Goal: Task Accomplishment & Management: Manage account settings

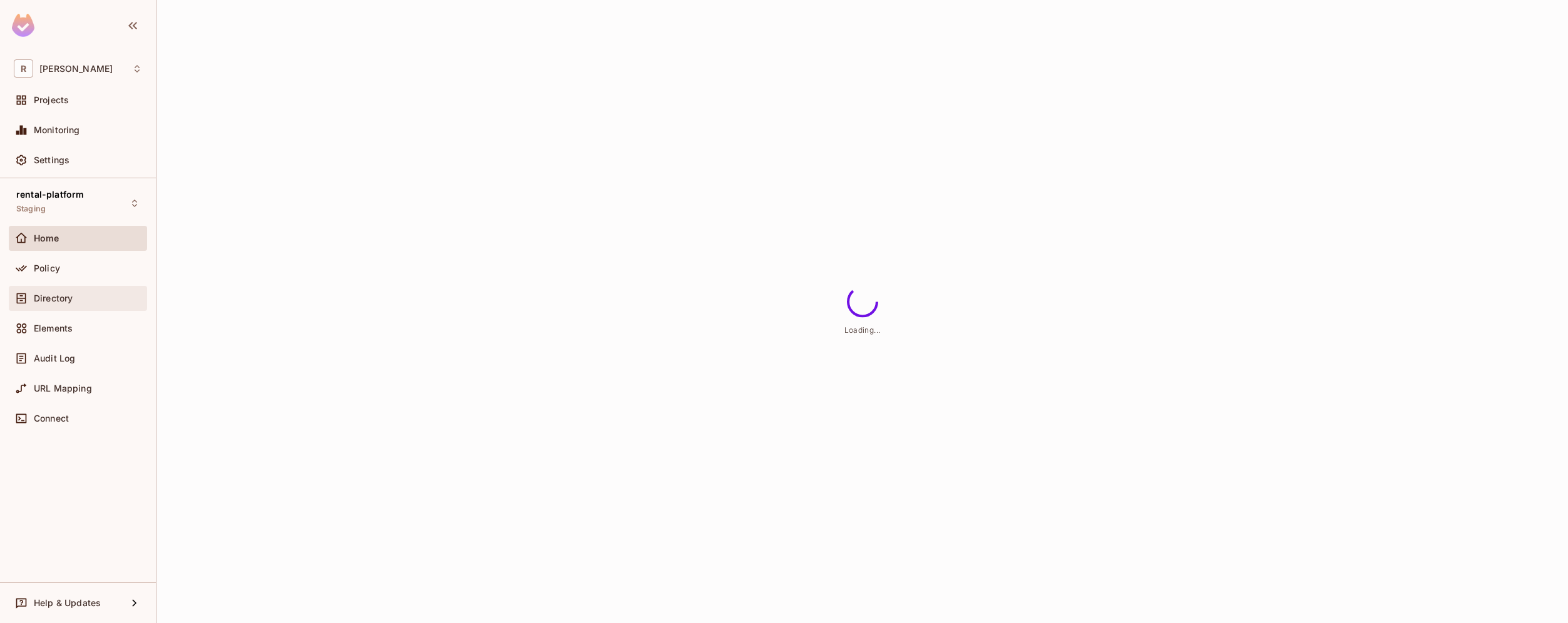
click at [55, 295] on span "Directory" at bounding box center [53, 298] width 39 height 10
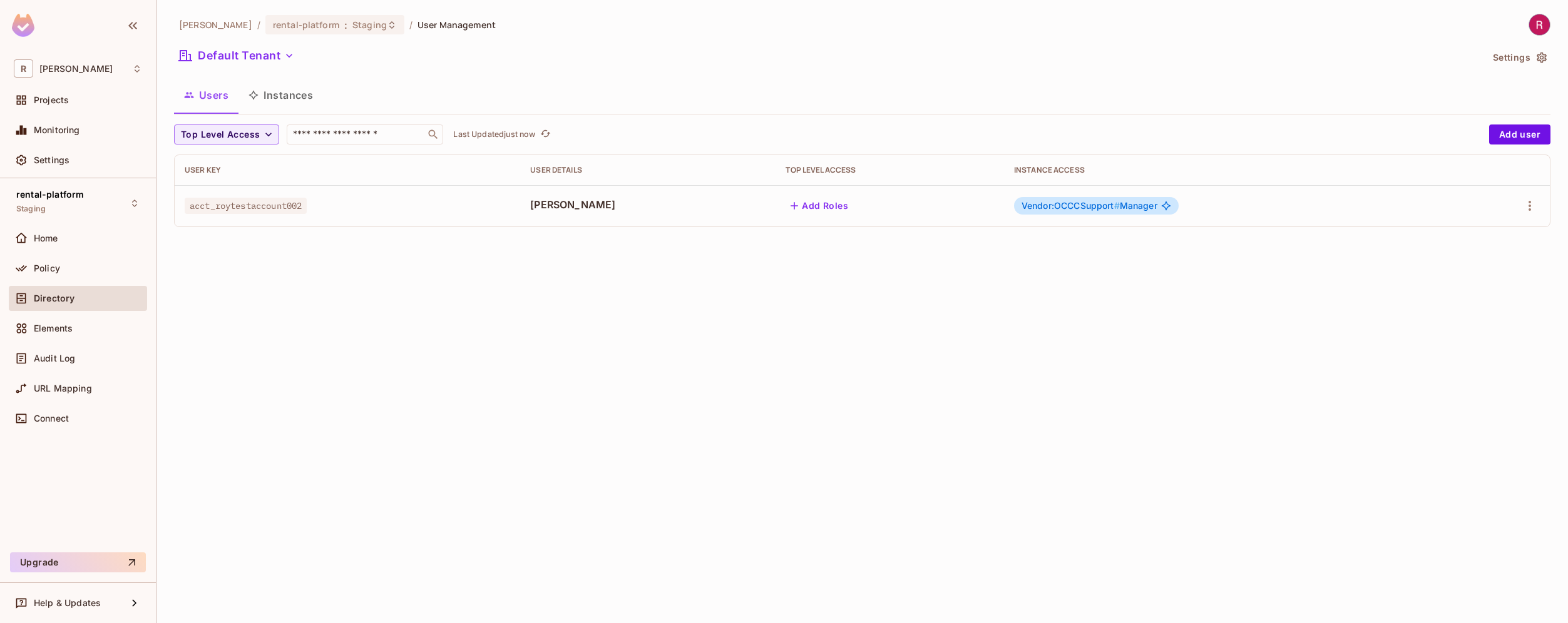
click at [256, 207] on span "acct_roytestaccount002" at bounding box center [245, 206] width 122 height 16
click at [1529, 209] on icon "button" at bounding box center [1530, 206] width 3 height 10
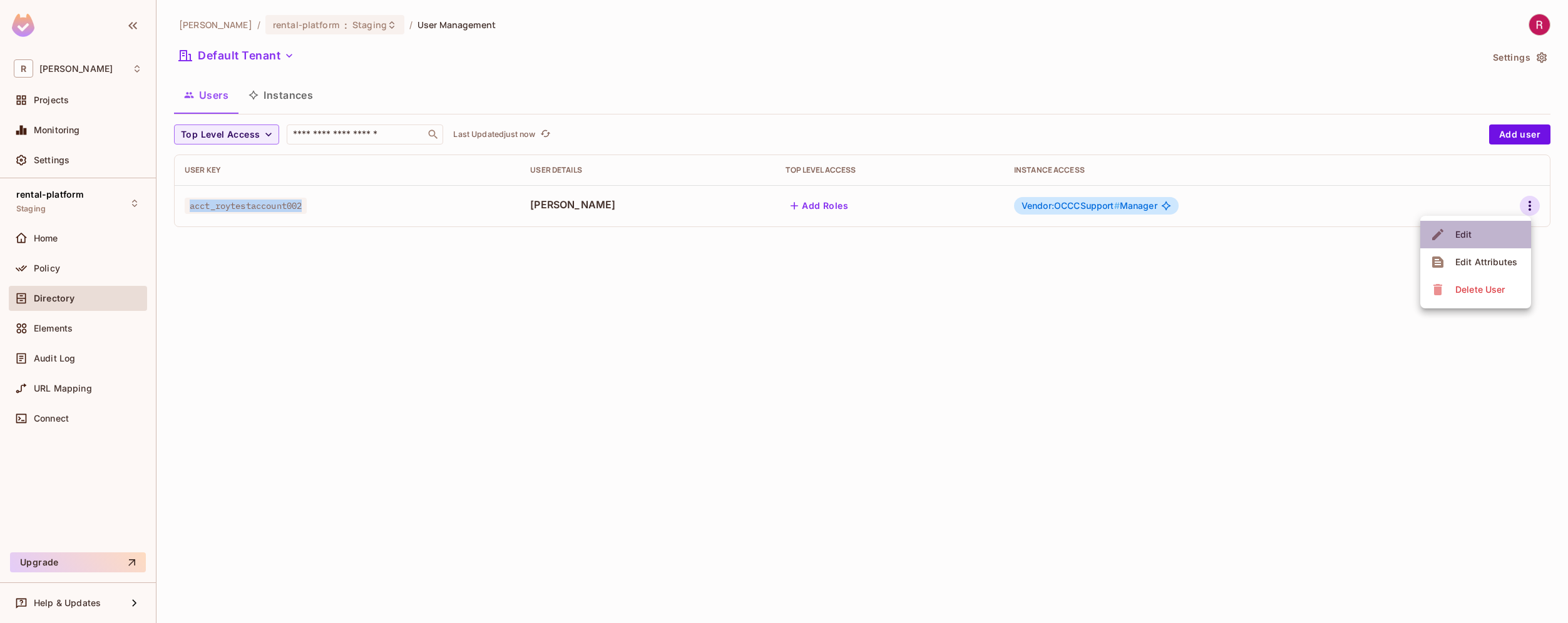
click at [1484, 240] on li "Edit" at bounding box center [1475, 234] width 110 height 28
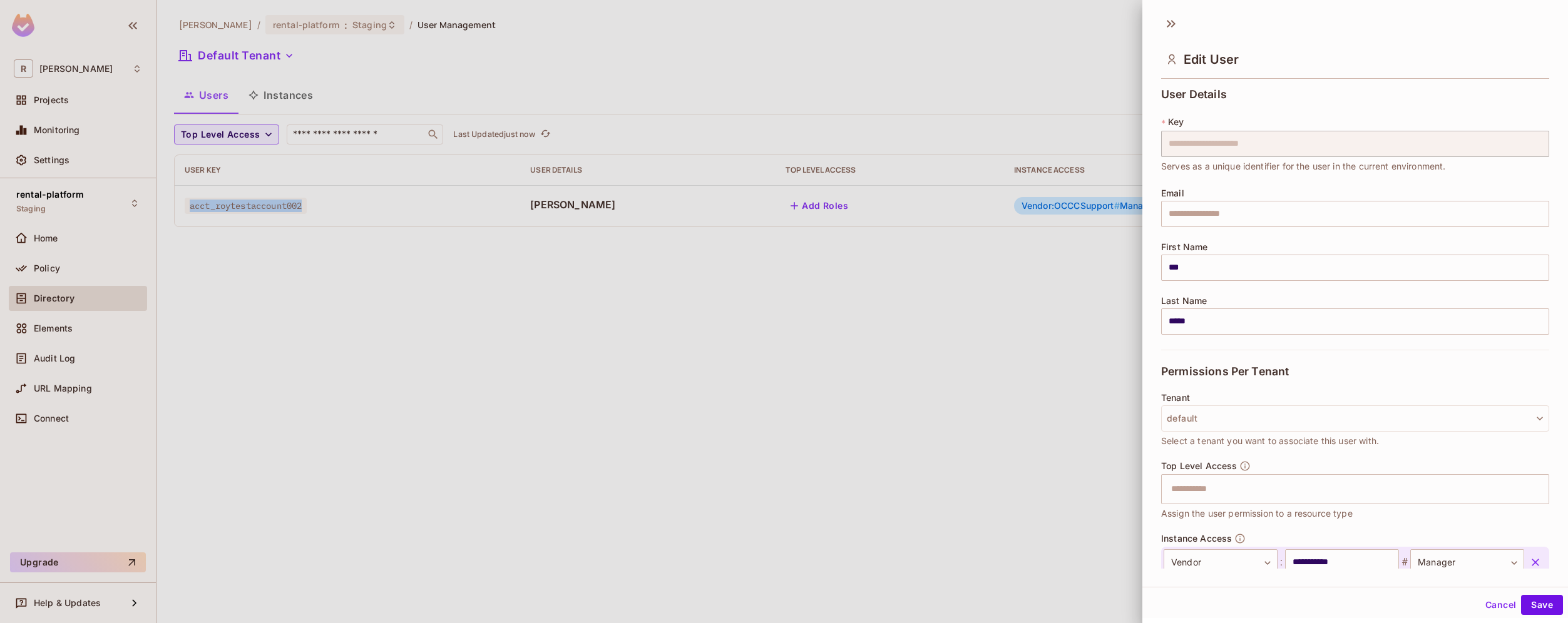
click at [1534, 208] on body "**********" at bounding box center [784, 311] width 1568 height 623
drag, startPoint x: 1168, startPoint y: 212, endPoint x: 1296, endPoint y: 212, distance: 128.0
click at [1296, 212] on input "text" at bounding box center [1355, 213] width 388 height 26
click at [980, 304] on div at bounding box center [784, 311] width 1568 height 623
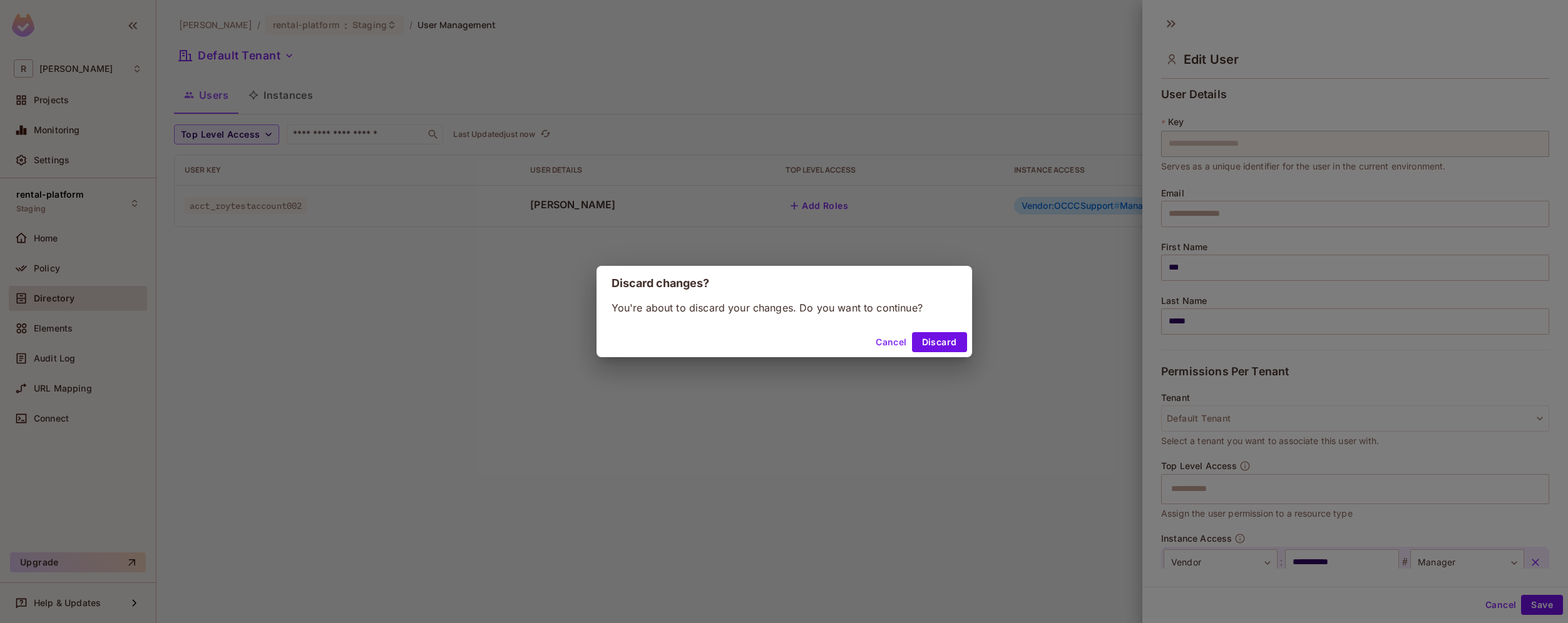
click at [881, 348] on button "Cancel" at bounding box center [892, 342] width 40 height 20
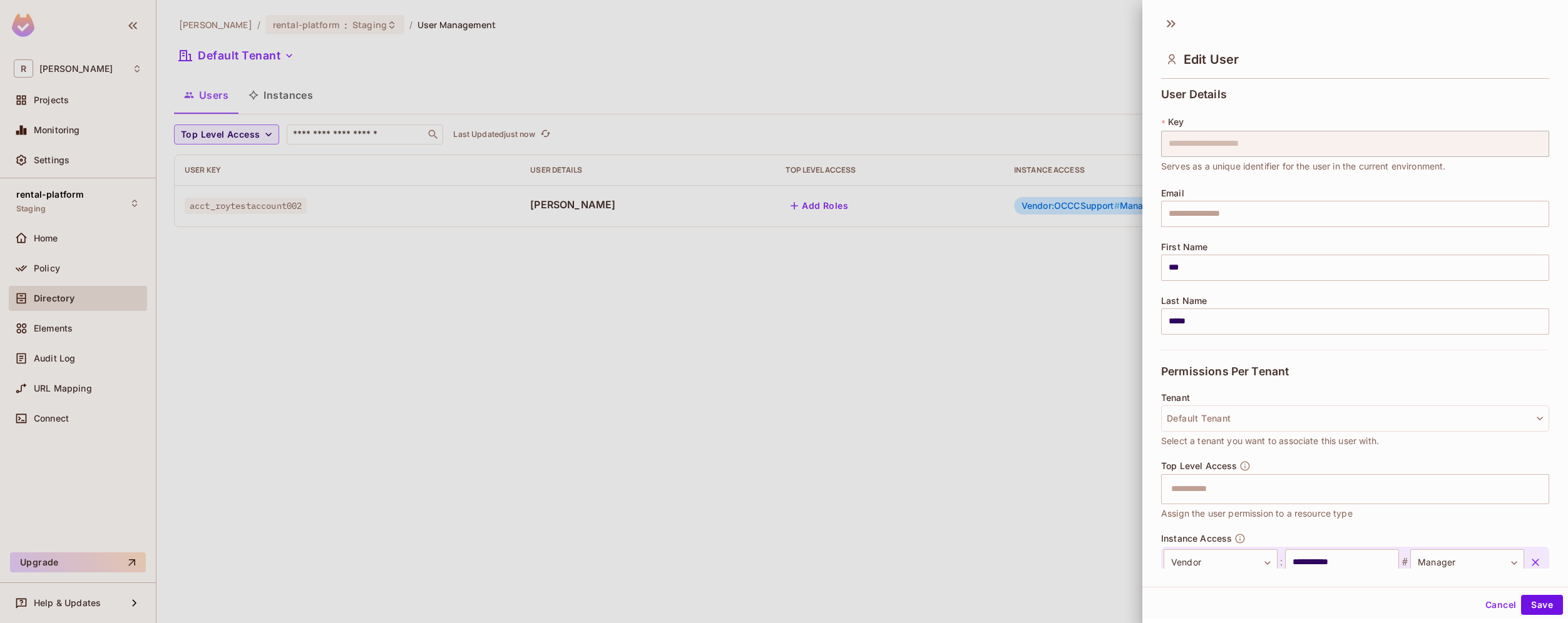
click at [1062, 336] on div at bounding box center [784, 311] width 1568 height 623
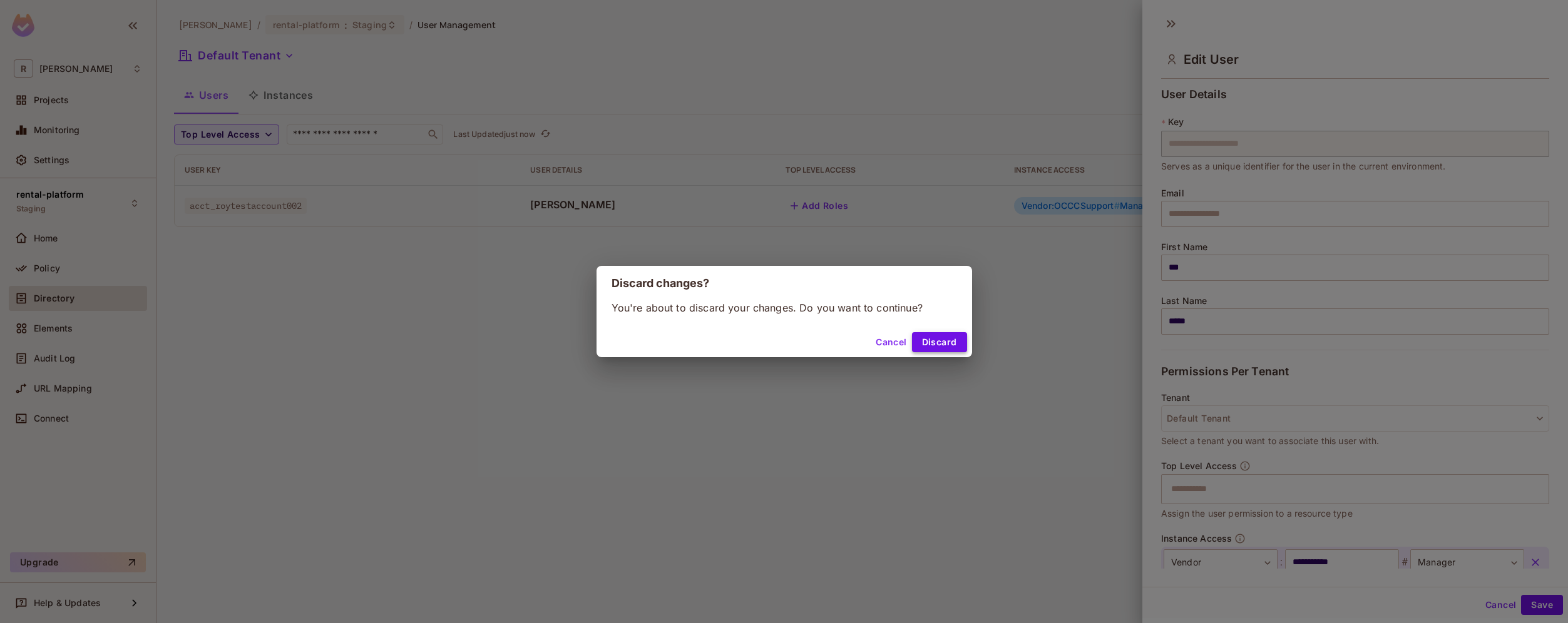
click at [942, 345] on button "Discard" at bounding box center [939, 342] width 55 height 20
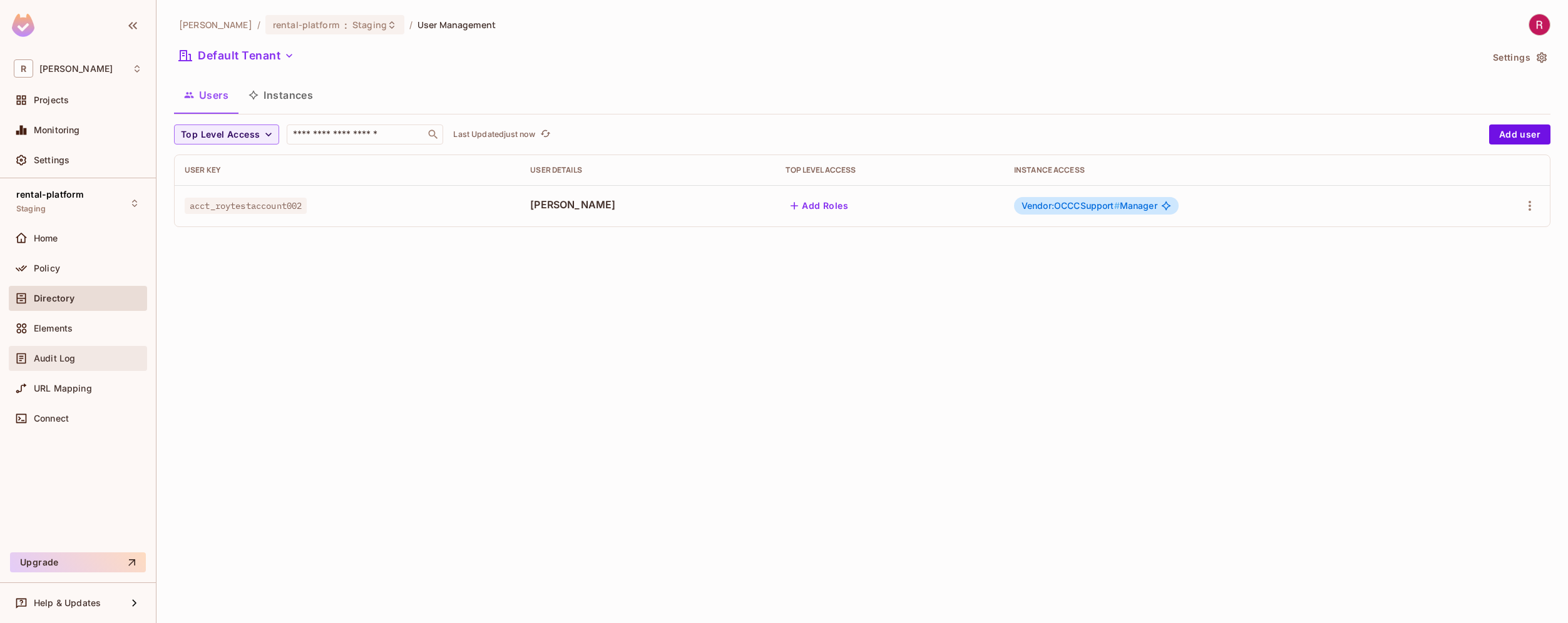
click at [68, 358] on span "Audit Log" at bounding box center [54, 358] width 41 height 10
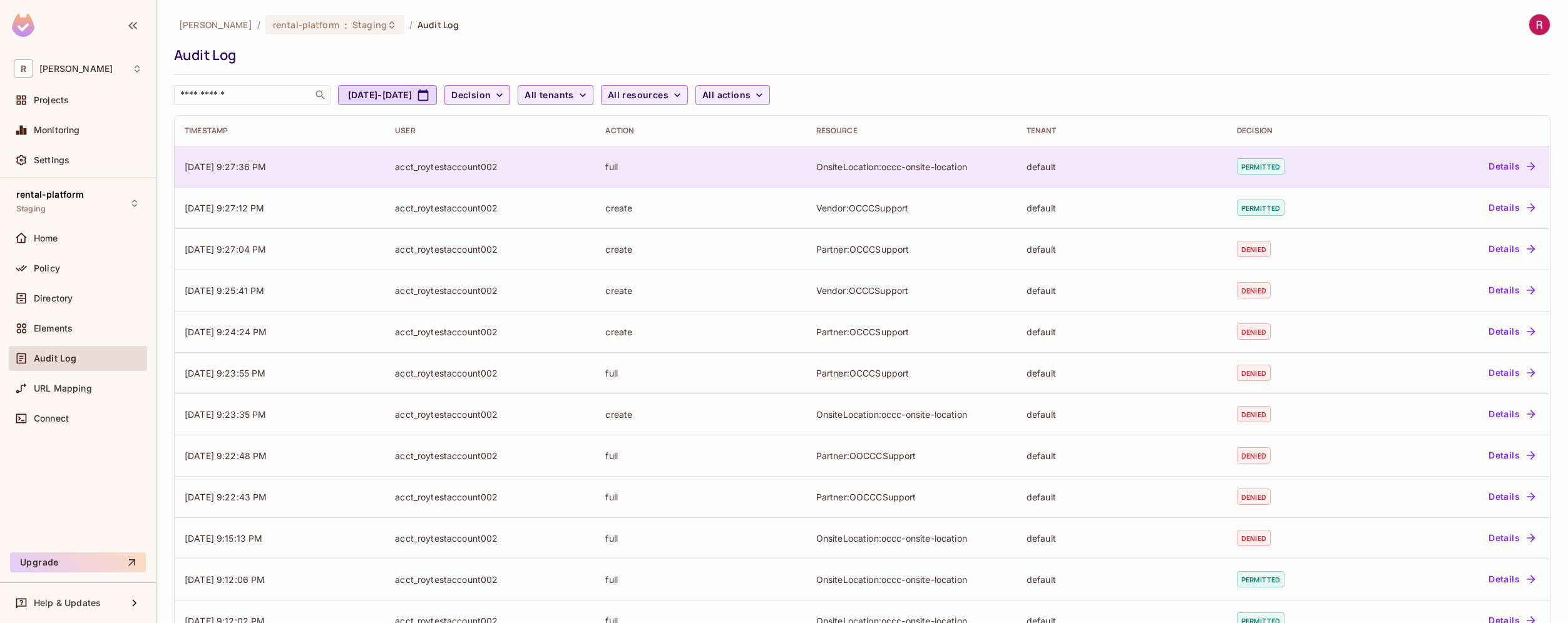
click at [1489, 166] on button "Details" at bounding box center [1511, 167] width 57 height 20
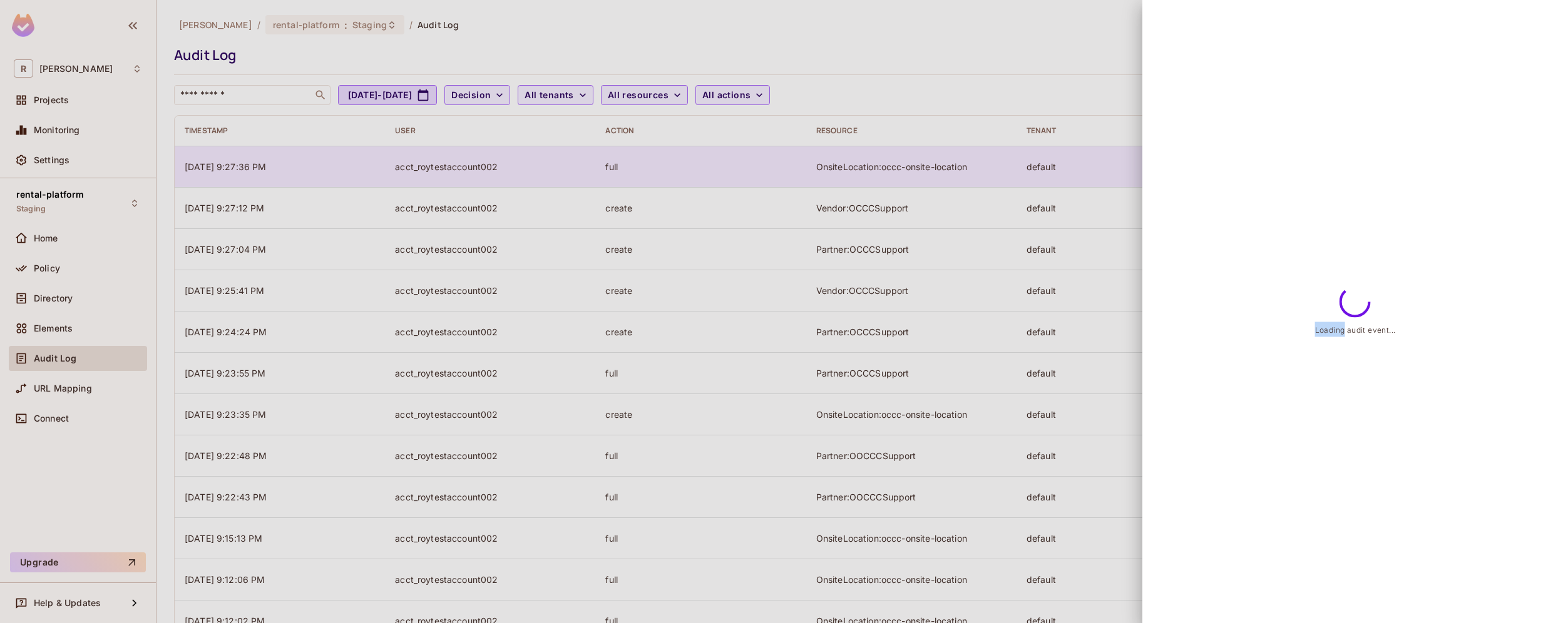
click at [1489, 166] on div "Loading audit event..." at bounding box center [1355, 311] width 426 height 623
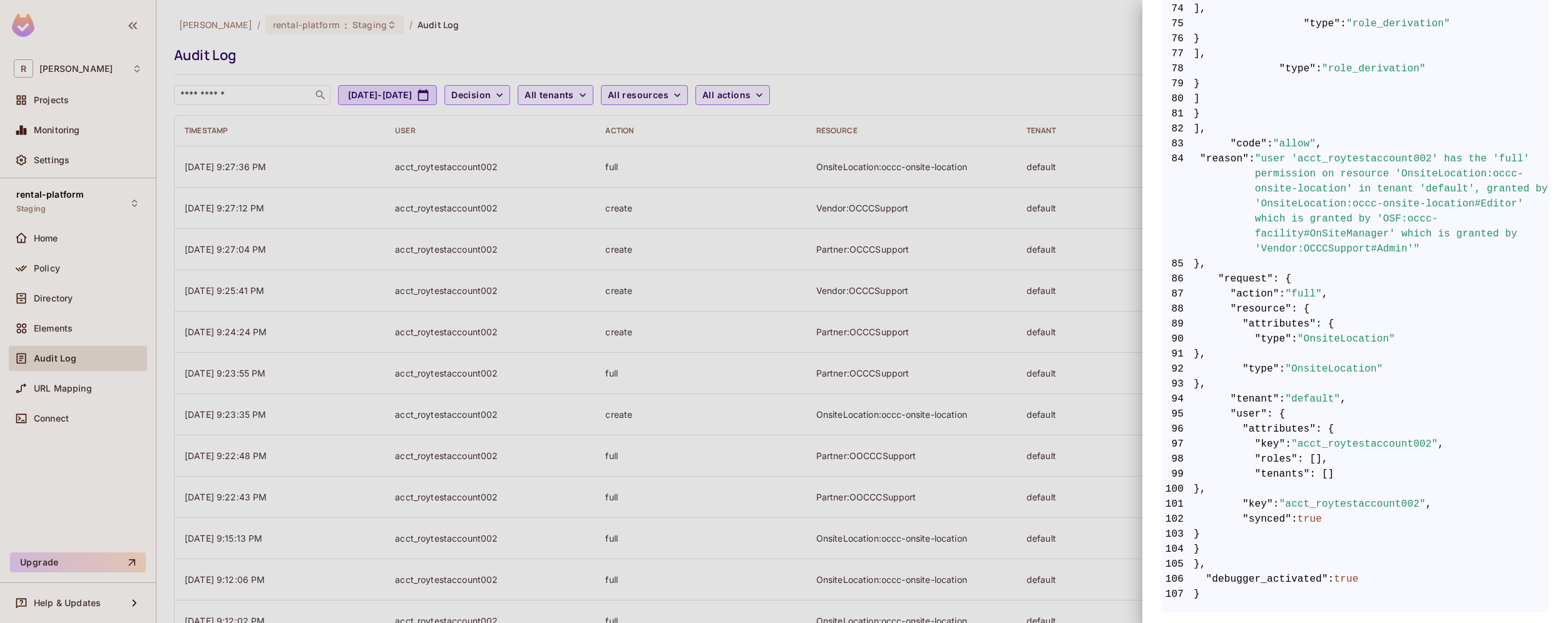
scroll to position [1678, 0]
click at [1324, 507] on span ""acct_roytestaccount002"" at bounding box center [1353, 510] width 147 height 15
click at [326, 62] on div at bounding box center [784, 311] width 1568 height 623
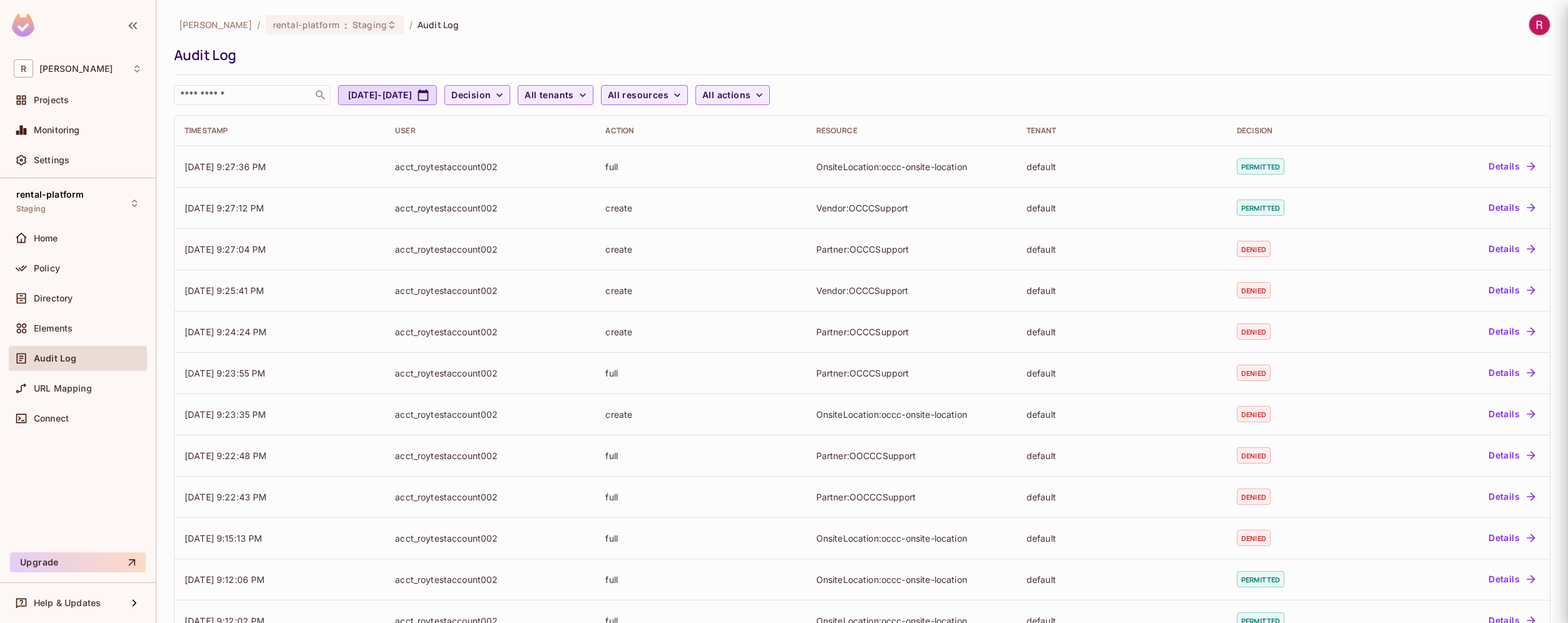
scroll to position [0, 0]
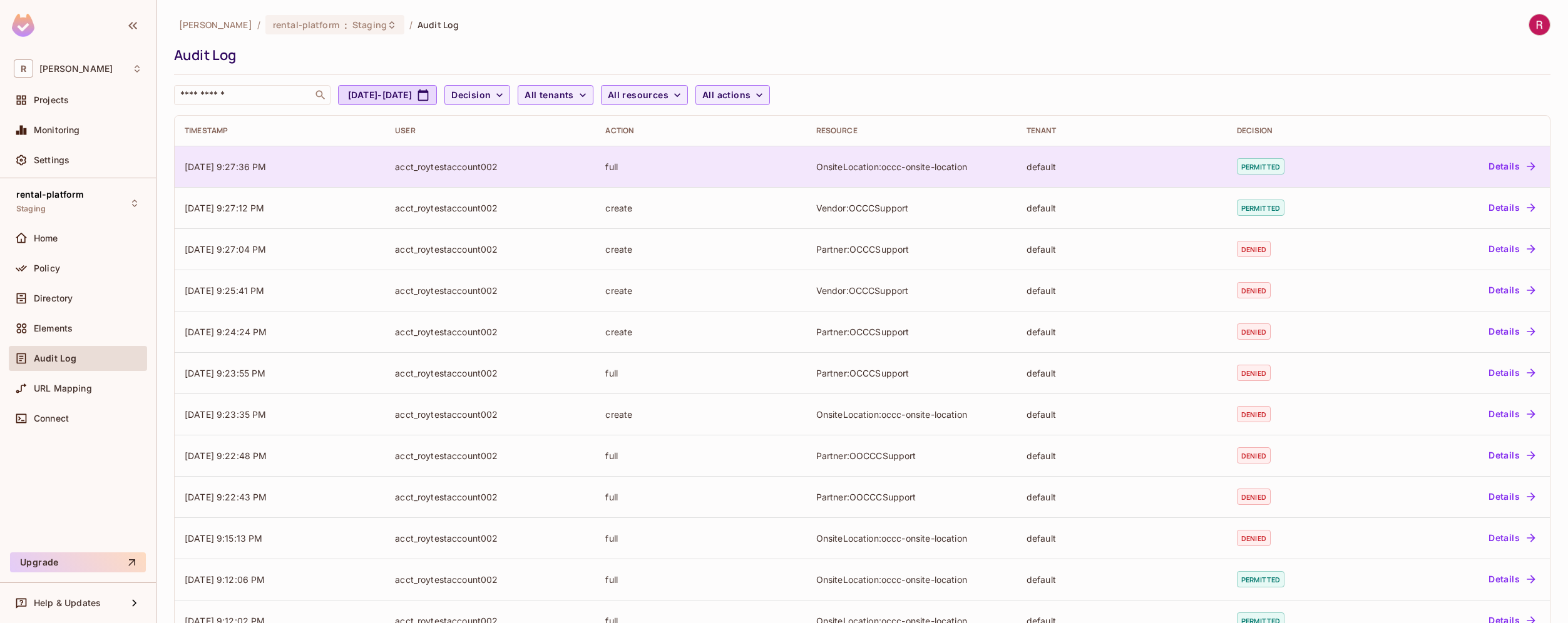
click at [428, 169] on div "acct_roytestaccount002" at bounding box center [490, 167] width 191 height 12
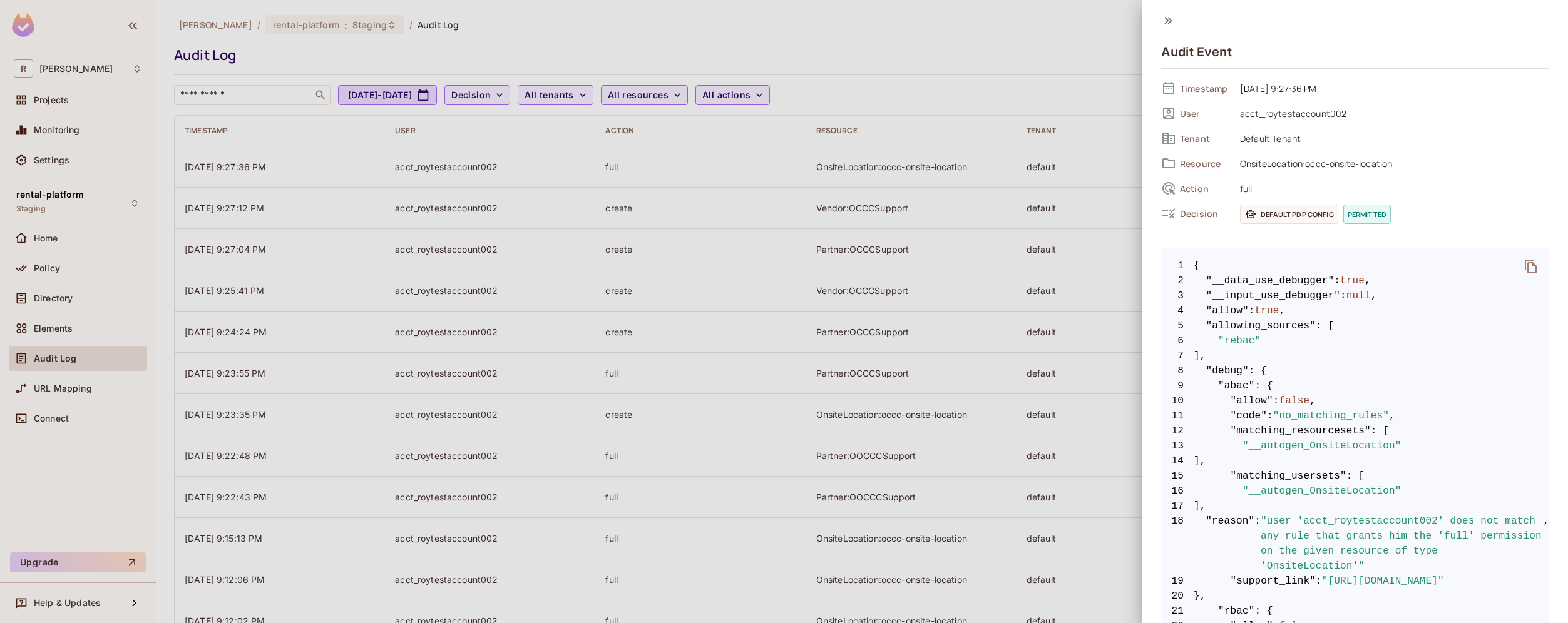
click at [69, 271] on div at bounding box center [784, 311] width 1568 height 623
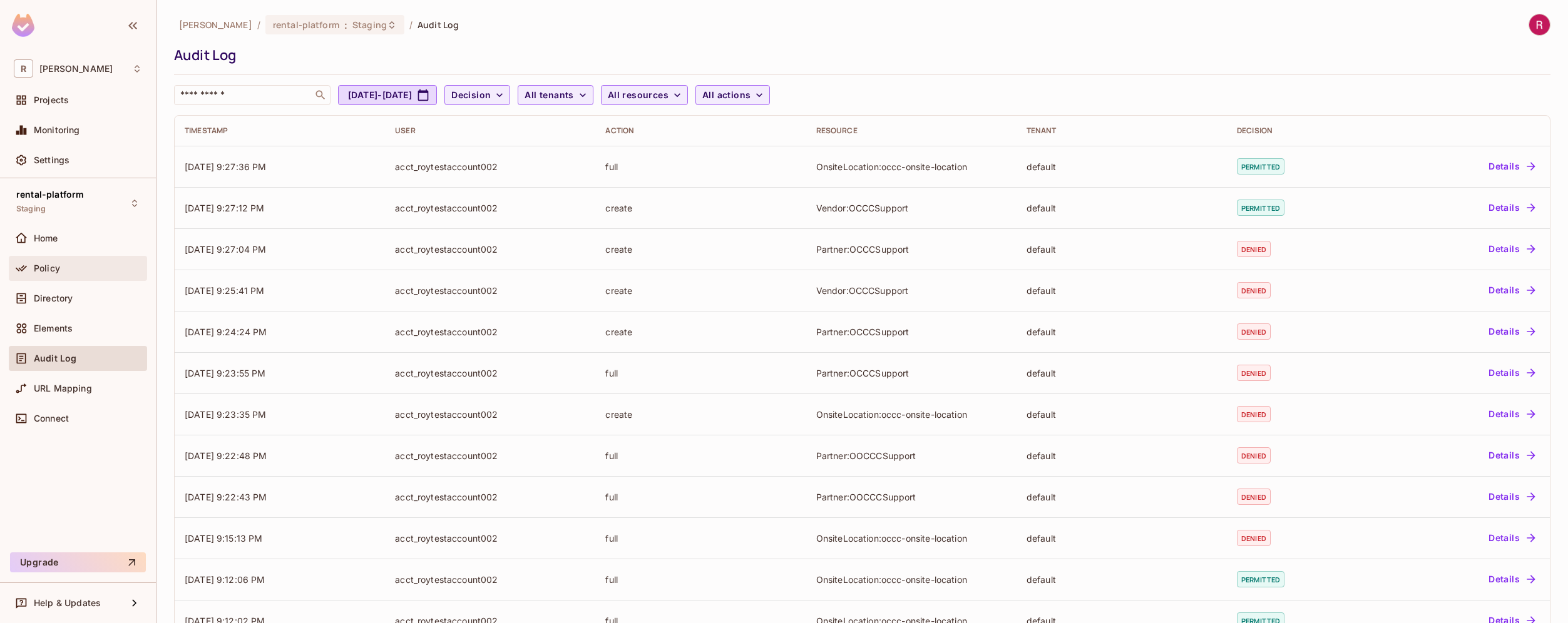
click at [46, 271] on span "Policy" at bounding box center [46, 268] width 26 height 10
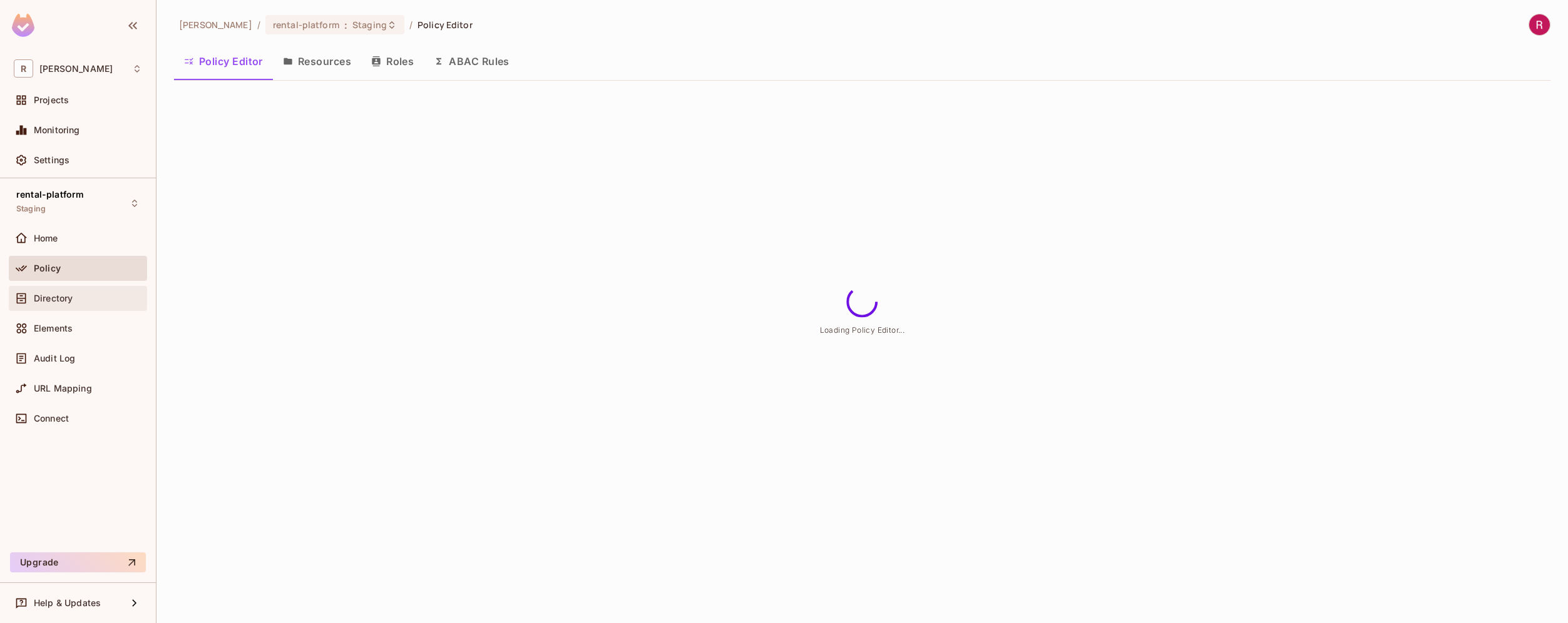
click at [53, 296] on span "Directory" at bounding box center [53, 298] width 39 height 10
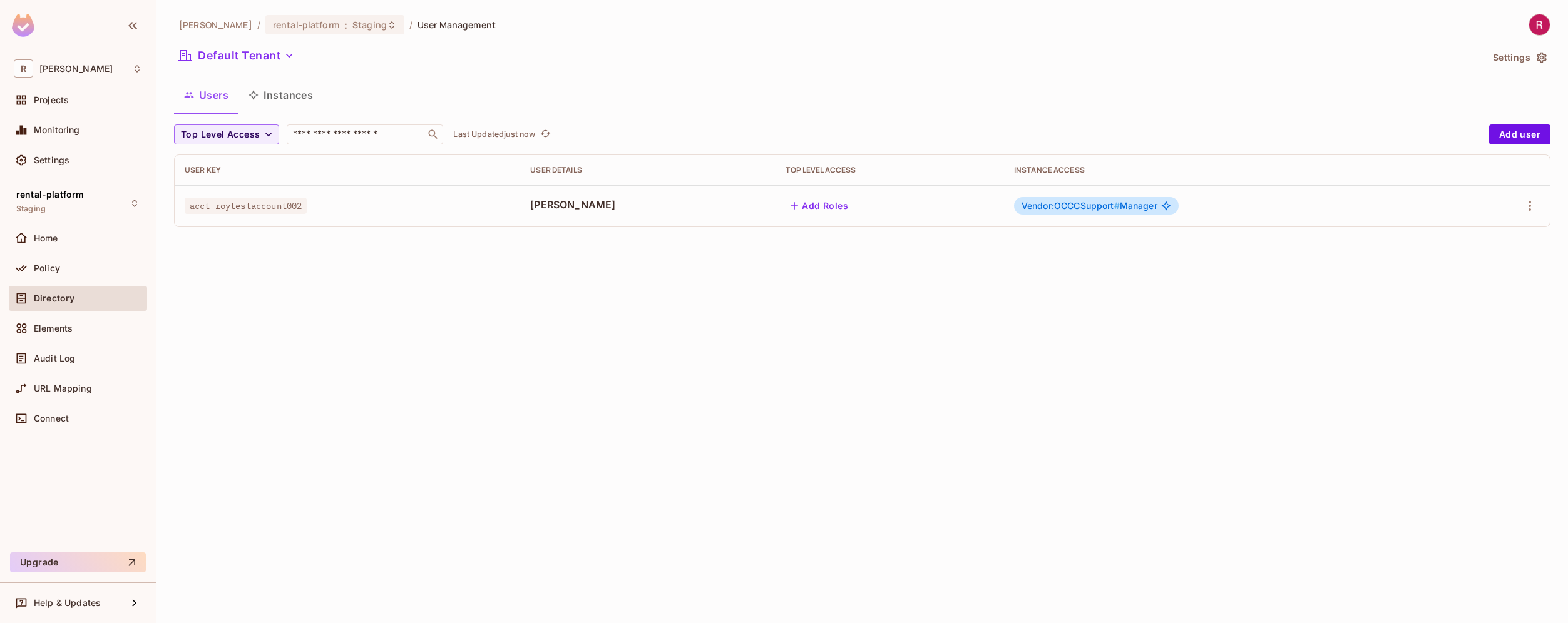
click at [1064, 205] on span "Vendor:OCCCSupport #" at bounding box center [1070, 206] width 99 height 11
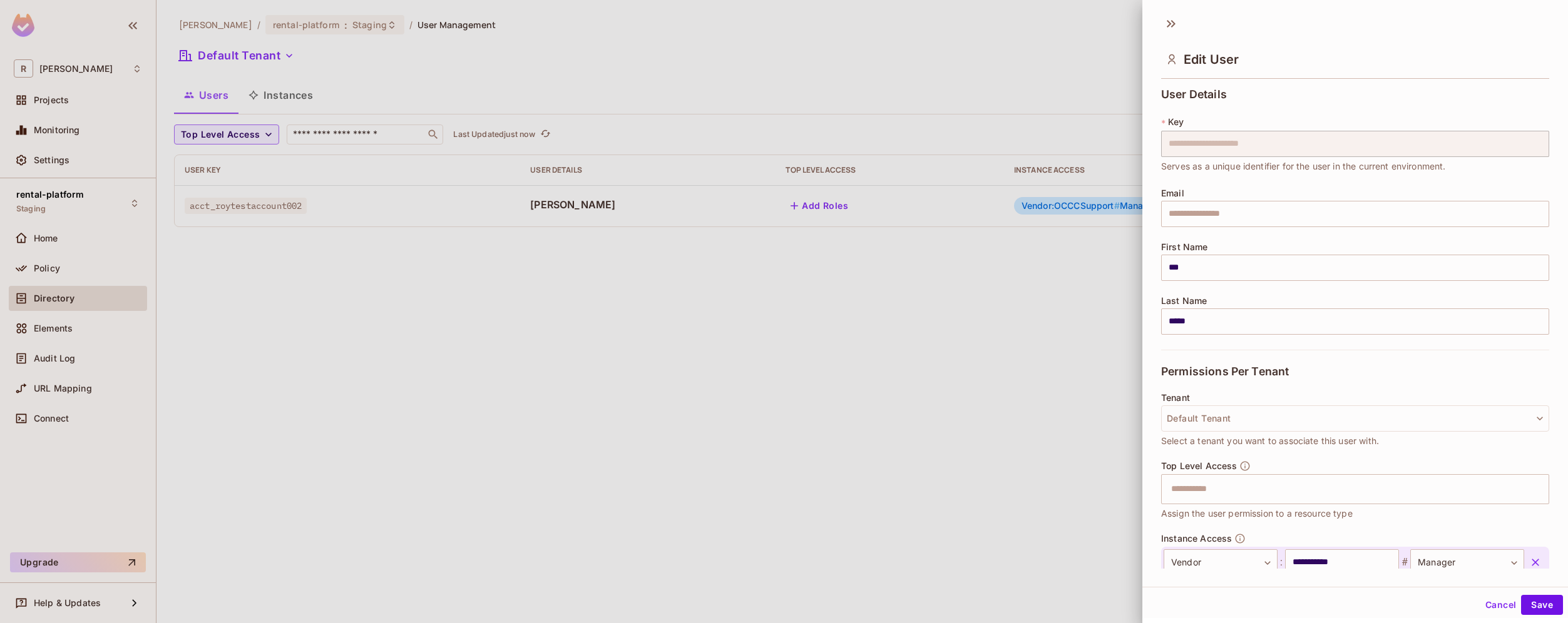
scroll to position [79, 0]
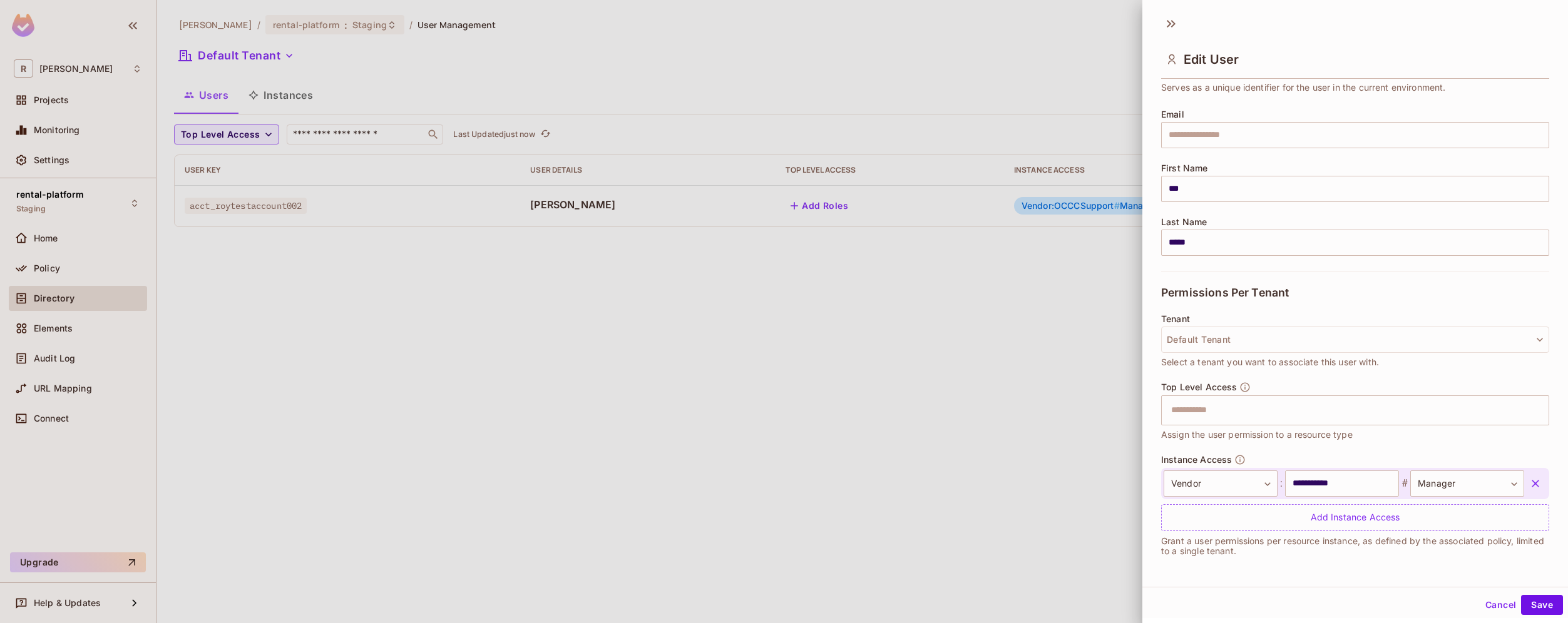
click at [932, 395] on div at bounding box center [784, 311] width 1568 height 623
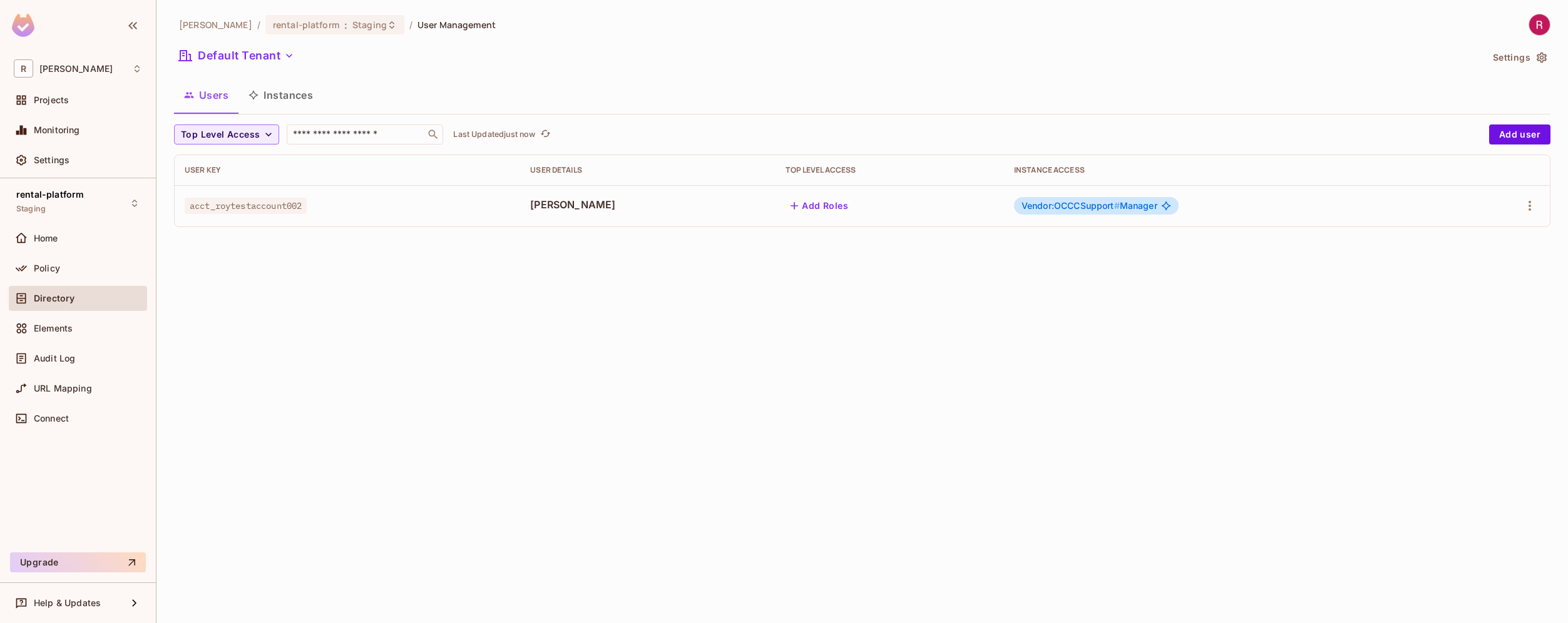
click at [287, 96] on button "Instances" at bounding box center [281, 94] width 84 height 31
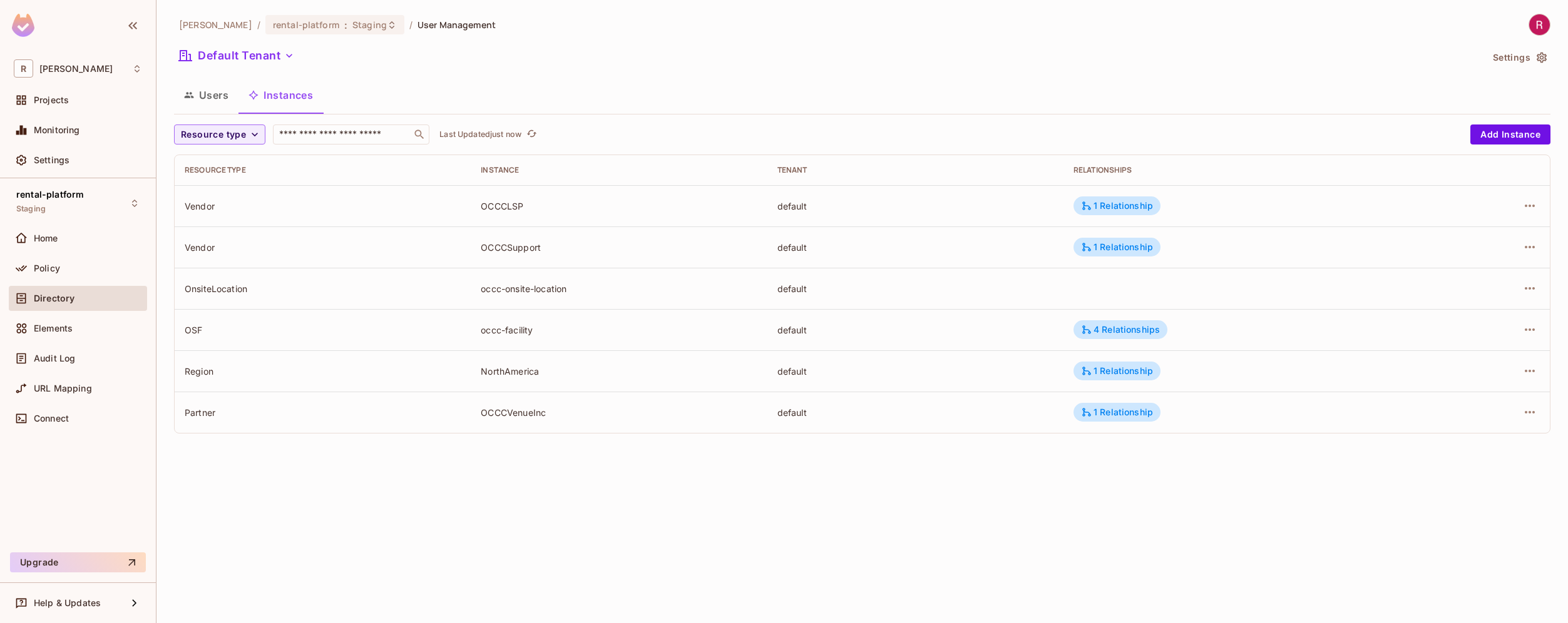
click at [200, 370] on div "Region" at bounding box center [322, 371] width 276 height 12
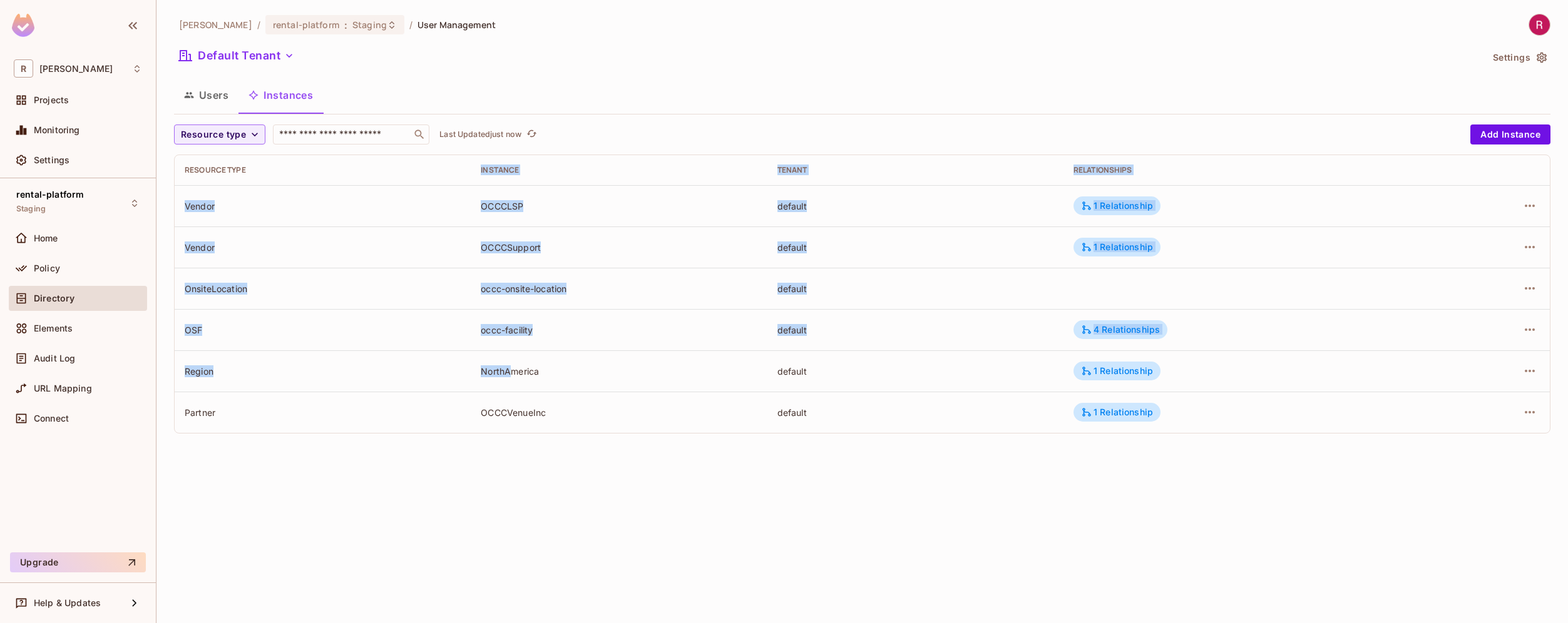
drag, startPoint x: 480, startPoint y: 169, endPoint x: 512, endPoint y: 366, distance: 199.6
click at [512, 366] on table "Resource type Instance Tenant Relationships Vendor OCCCLSP default 1 Relationsh…" at bounding box center [862, 294] width 1376 height 278
click at [493, 202] on div "OCCCLSP" at bounding box center [618, 207] width 276 height 12
